Goal: Check status: Check status

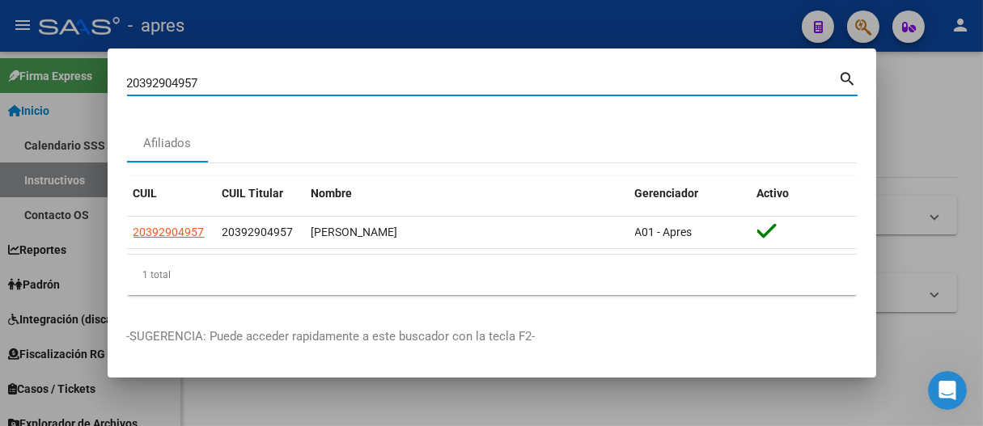
type input "2039290495727241140518"
drag, startPoint x: 634, startPoint y: 89, endPoint x: 0, endPoint y: 89, distance: 634.1
click at [0, 89] on div "2039290495727241140518 Buscar (apellido, dni, cuil, nro traspaso, cuit, obra so…" at bounding box center [491, 213] width 983 height 426
type input "27241140518"
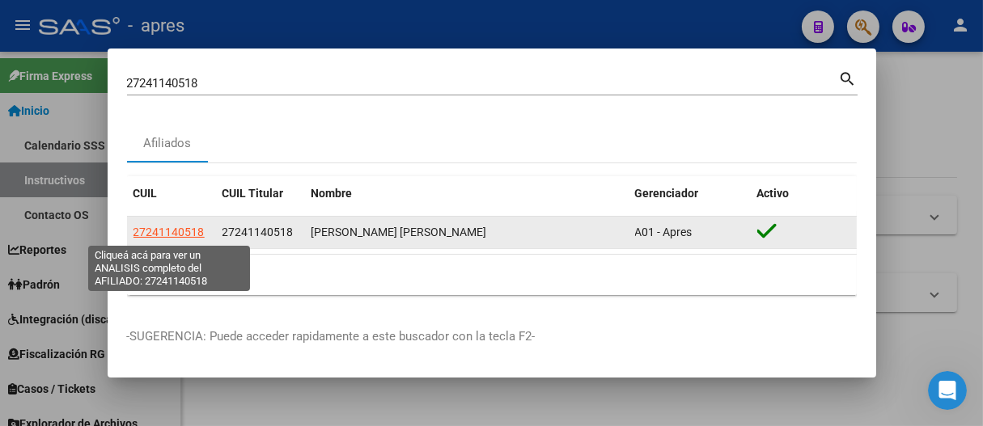
click at [176, 233] on span "27241140518" at bounding box center [168, 232] width 71 height 13
type textarea "27241140518"
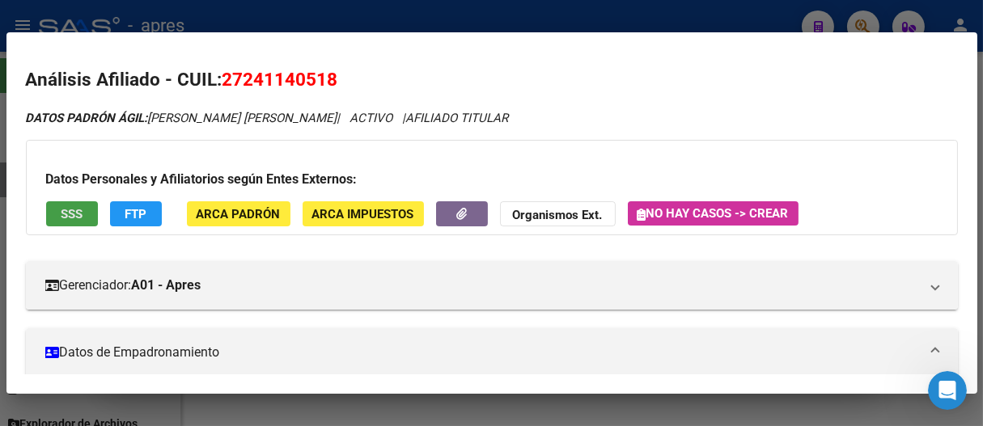
click at [82, 223] on button "SSS" at bounding box center [72, 213] width 52 height 25
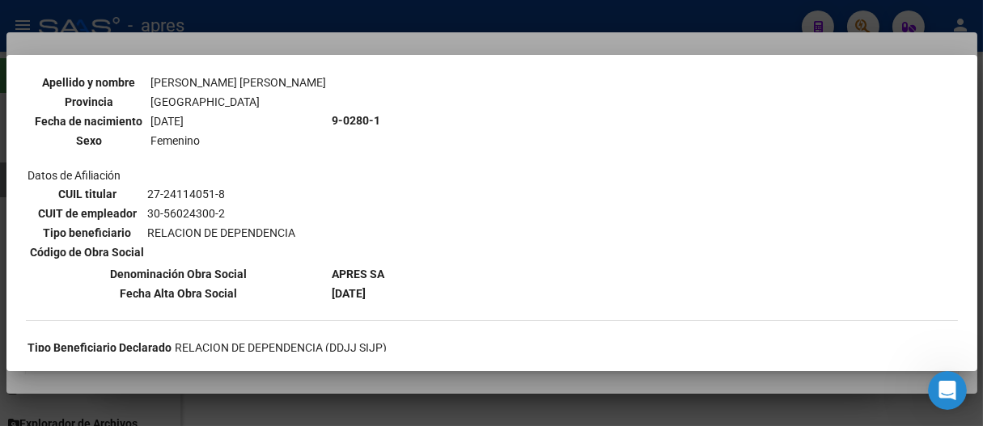
scroll to position [269, 0]
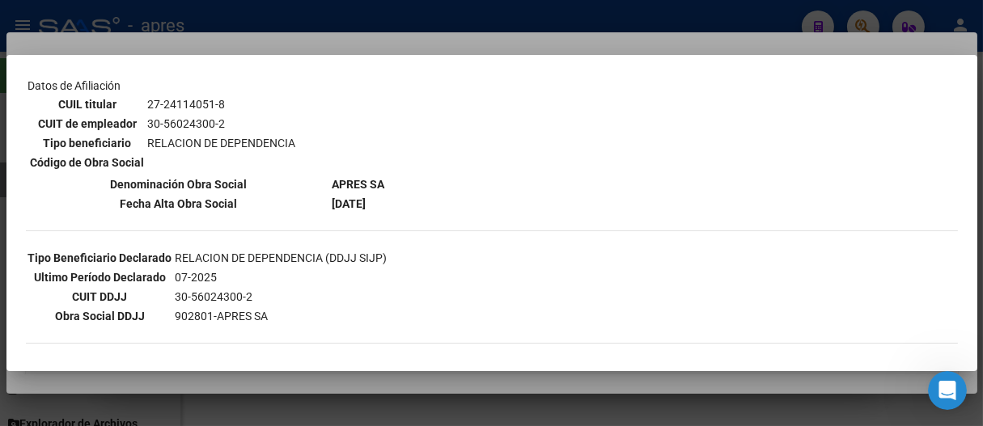
click at [761, 133] on div "--ACTIVO en Obra Social según consulta SSS-- DATOS DE AFILIACION VIGENTE Datos …" at bounding box center [492, 337] width 932 height 1034
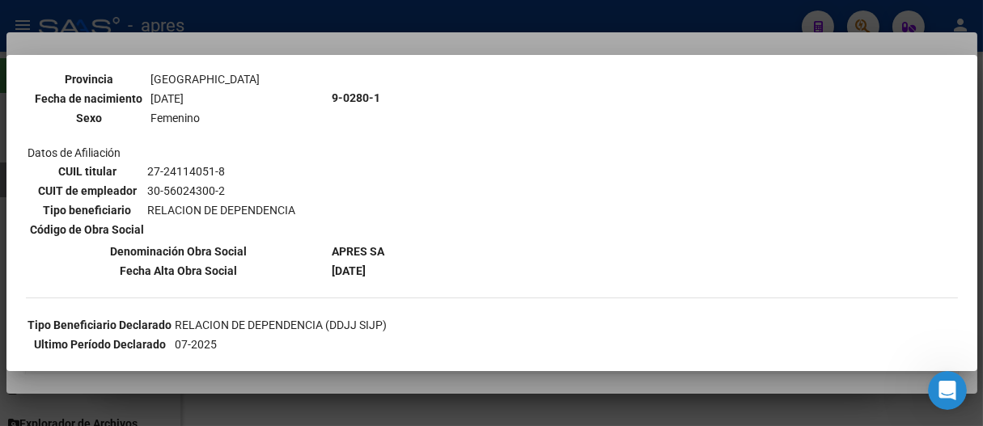
scroll to position [0, 0]
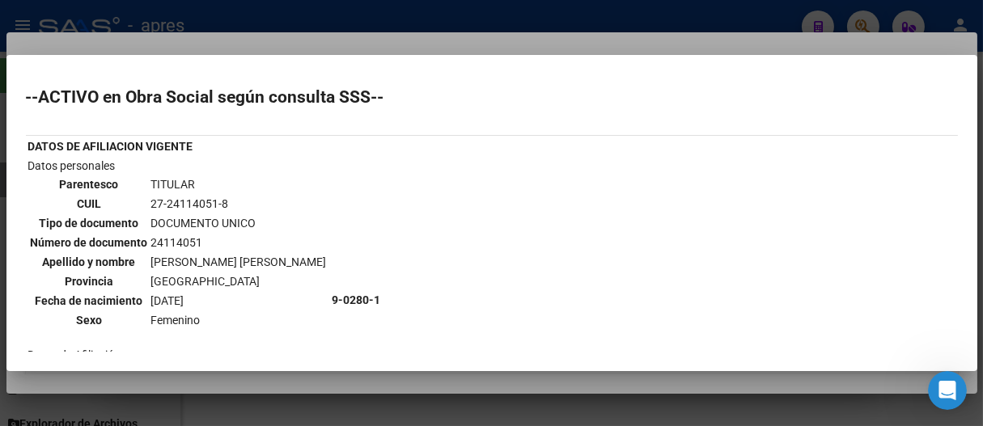
click at [833, 98] on h2 "--ACTIVO en Obra Social según consulta SSS--" at bounding box center [492, 97] width 932 height 16
click at [833, 29] on div at bounding box center [491, 213] width 983 height 426
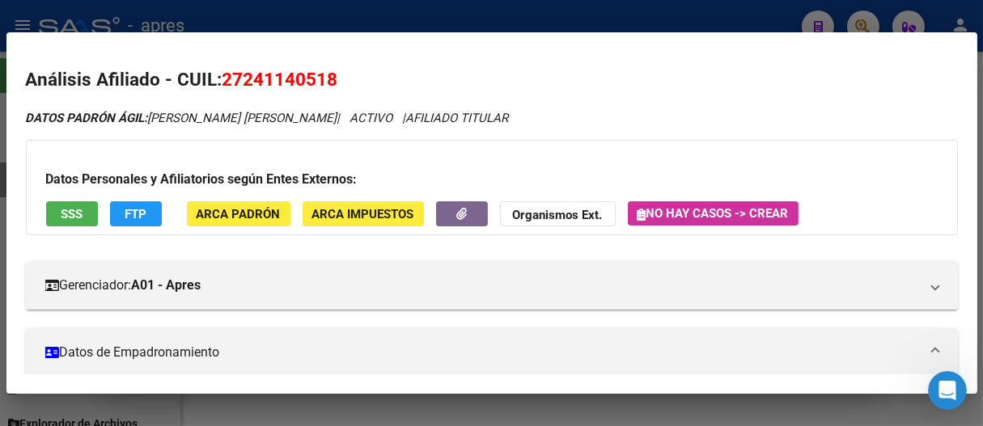
click at [679, 6] on div at bounding box center [491, 213] width 983 height 426
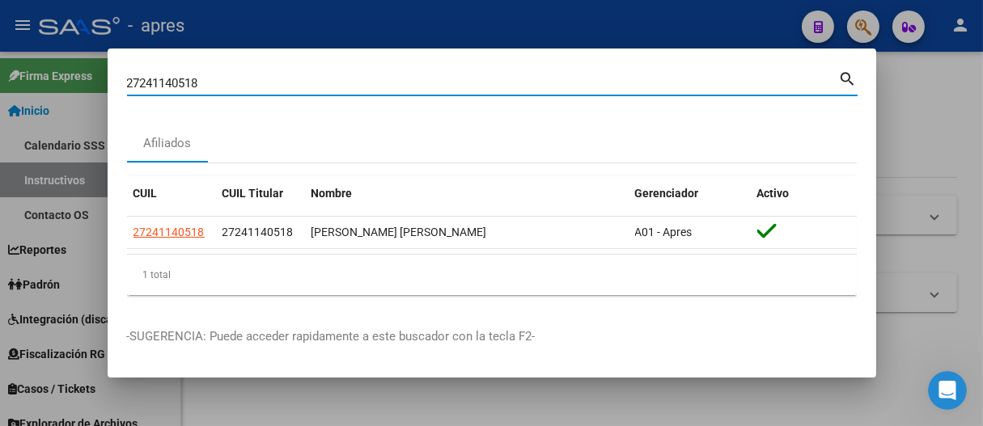
drag, startPoint x: 207, startPoint y: 82, endPoint x: 0, endPoint y: 61, distance: 208.1
click at [0, 61] on div "27241140518 Buscar (apellido, dni, cuil, nro traspaso, cuit, obra social) searc…" at bounding box center [491, 213] width 983 height 426
paste input "354019545"
type input "27354019545"
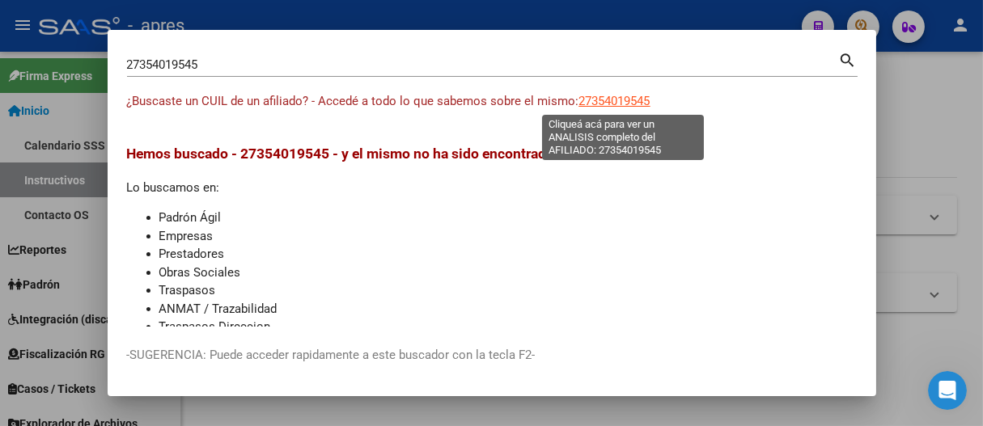
click at [612, 97] on span "27354019545" at bounding box center [614, 101] width 71 height 15
type textarea "27354019545"
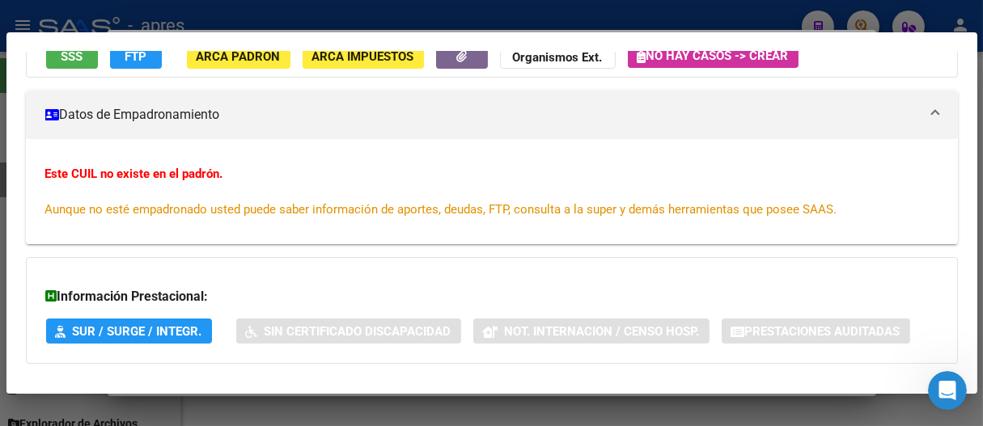
scroll to position [90, 0]
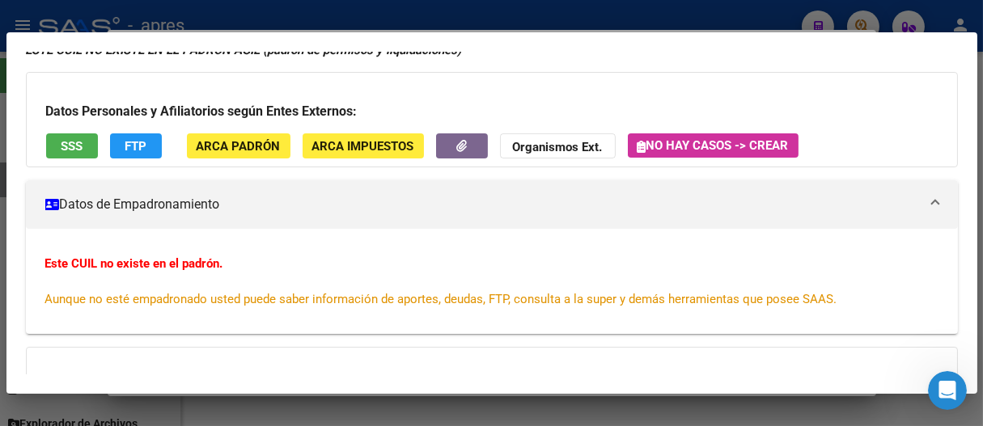
click at [65, 150] on span "SSS" at bounding box center [72, 146] width 22 height 15
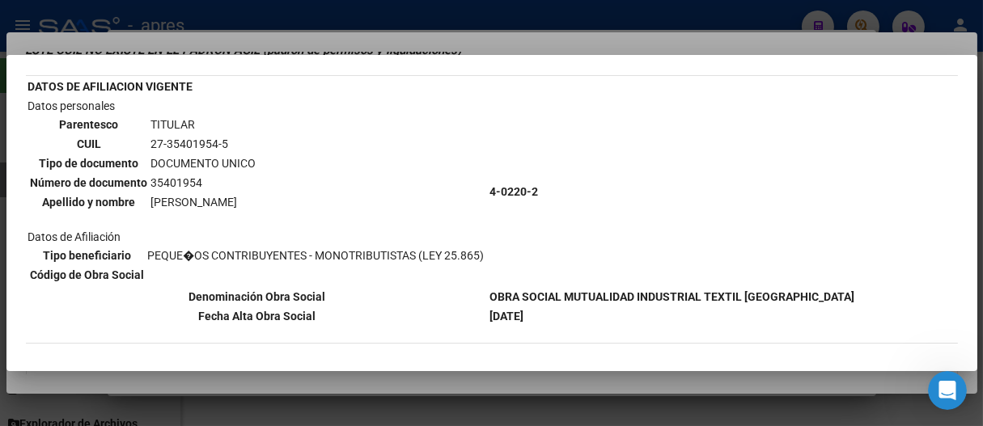
drag, startPoint x: 167, startPoint y: 141, endPoint x: 219, endPoint y: 142, distance: 51.8
click at [219, 142] on td "27-35401954-5" at bounding box center [203, 144] width 107 height 18
copy td "35401954"
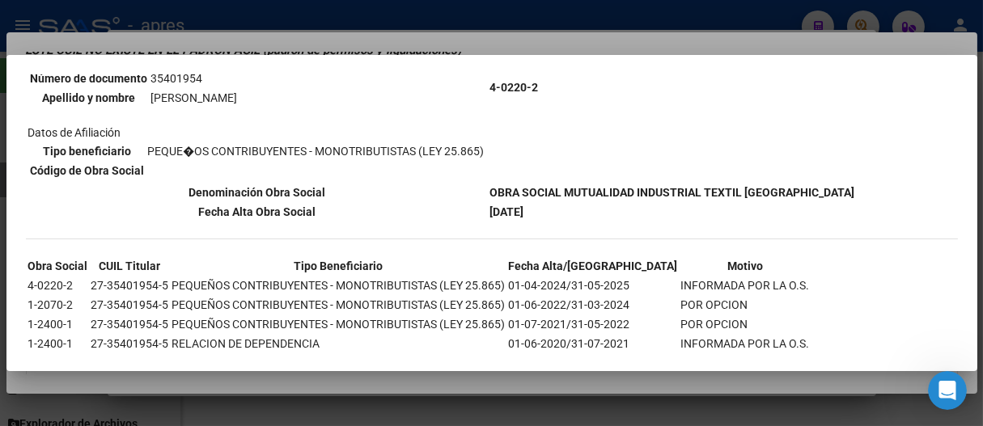
scroll to position [284, 0]
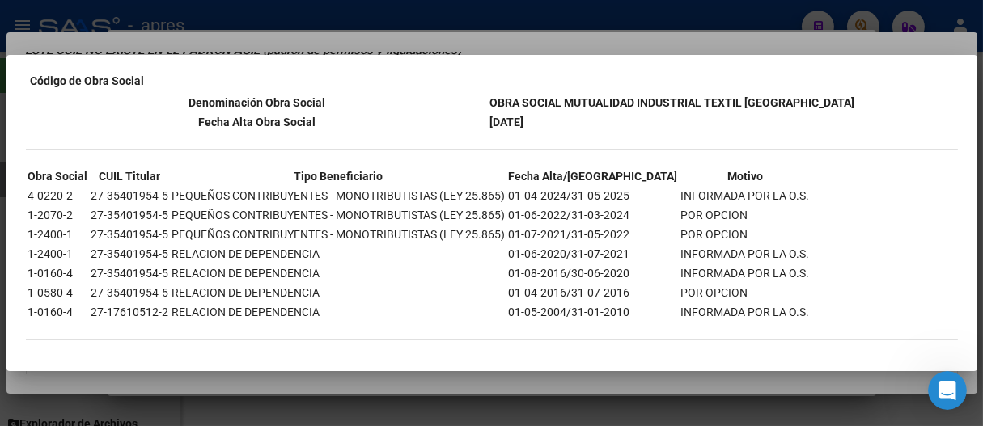
click at [647, 24] on div at bounding box center [491, 213] width 983 height 426
